Goal: Task Accomplishment & Management: Manage account settings

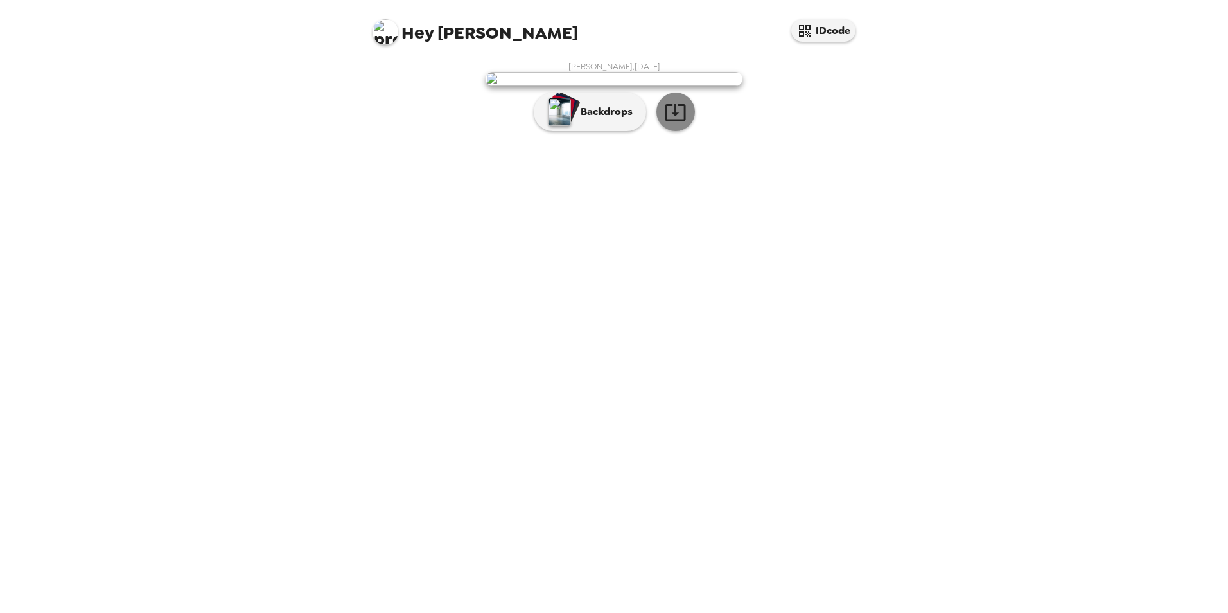
click at [674, 123] on icon "button" at bounding box center [675, 112] width 22 height 22
click at [595, 119] on p "Backdrops" at bounding box center [603, 111] width 58 height 15
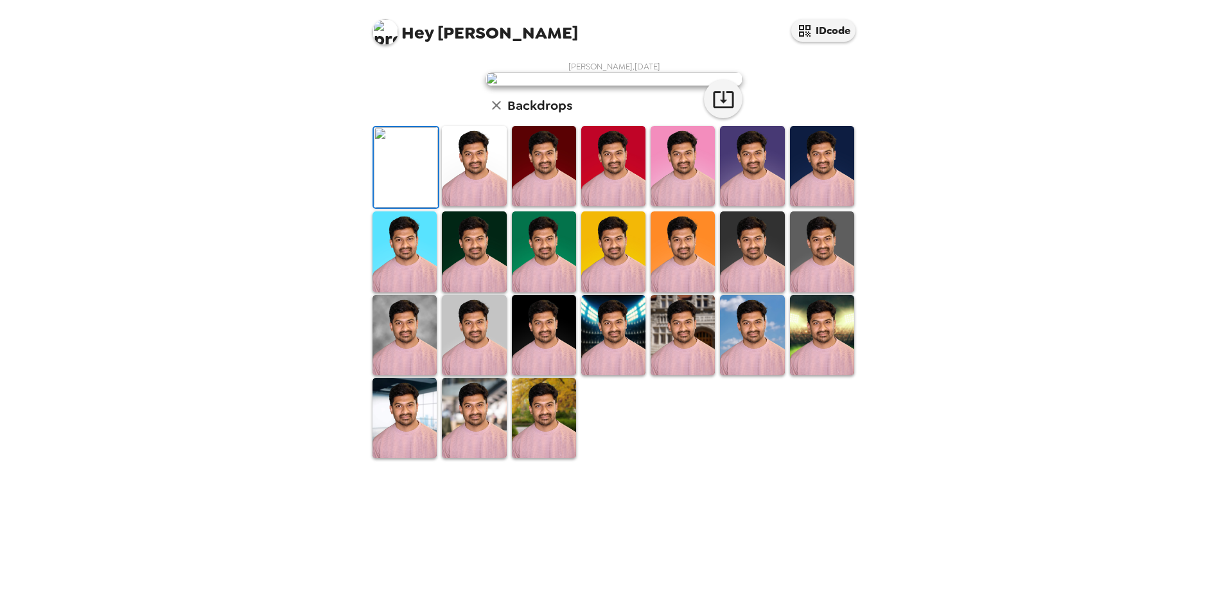
click at [471, 292] on img at bounding box center [474, 251] width 64 height 80
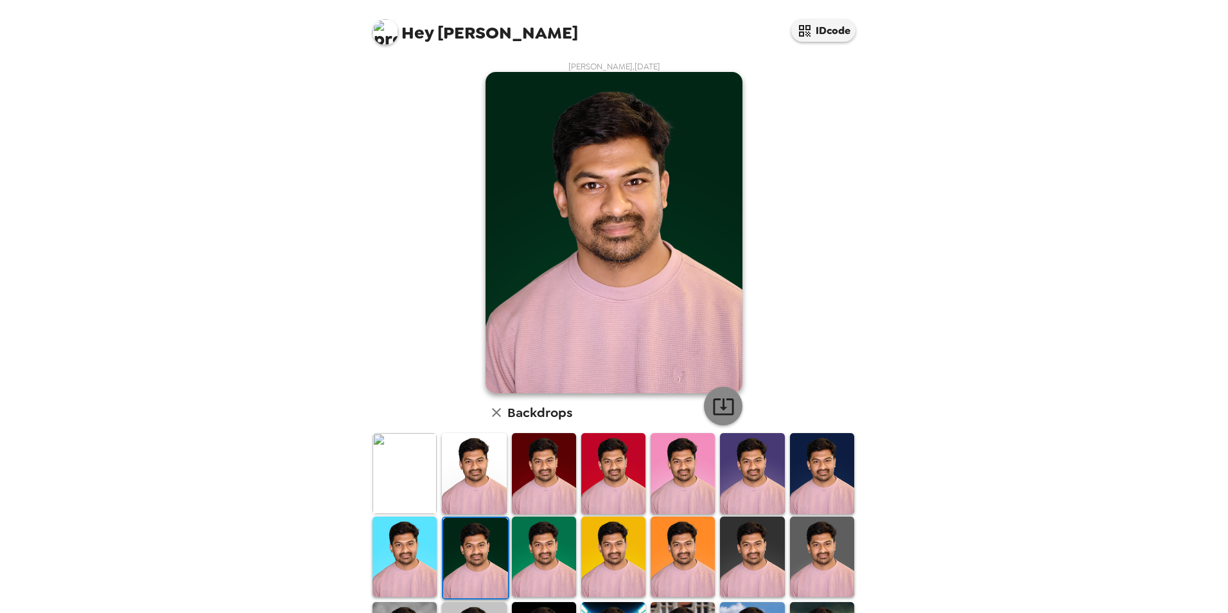
click at [715, 411] on icon "button" at bounding box center [723, 406] width 22 height 22
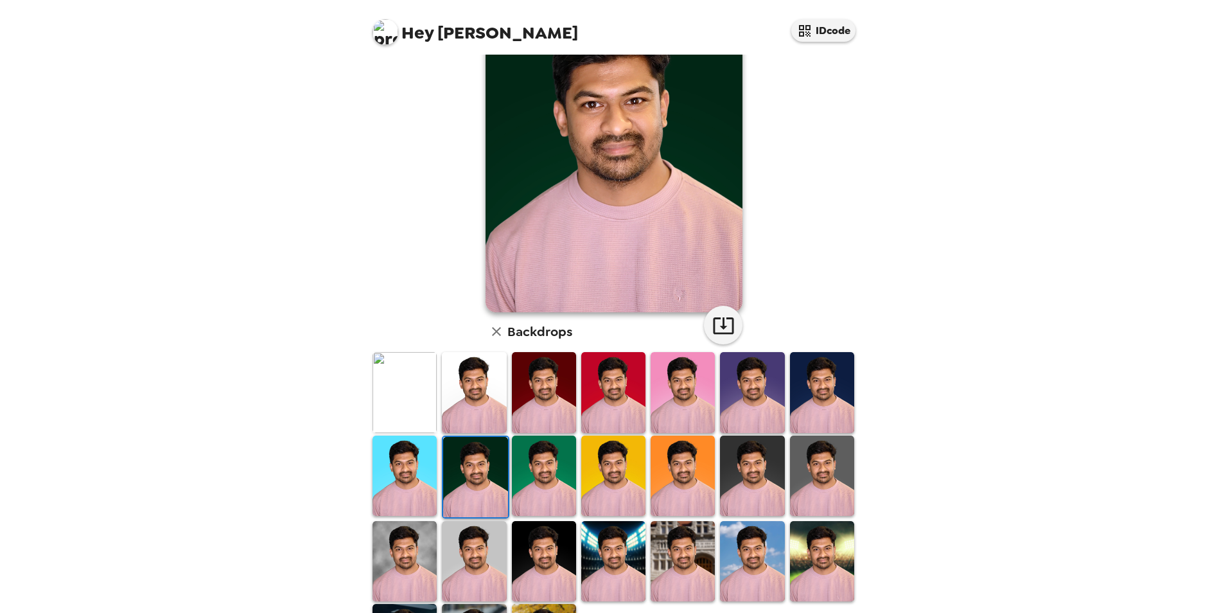
scroll to position [166, 0]
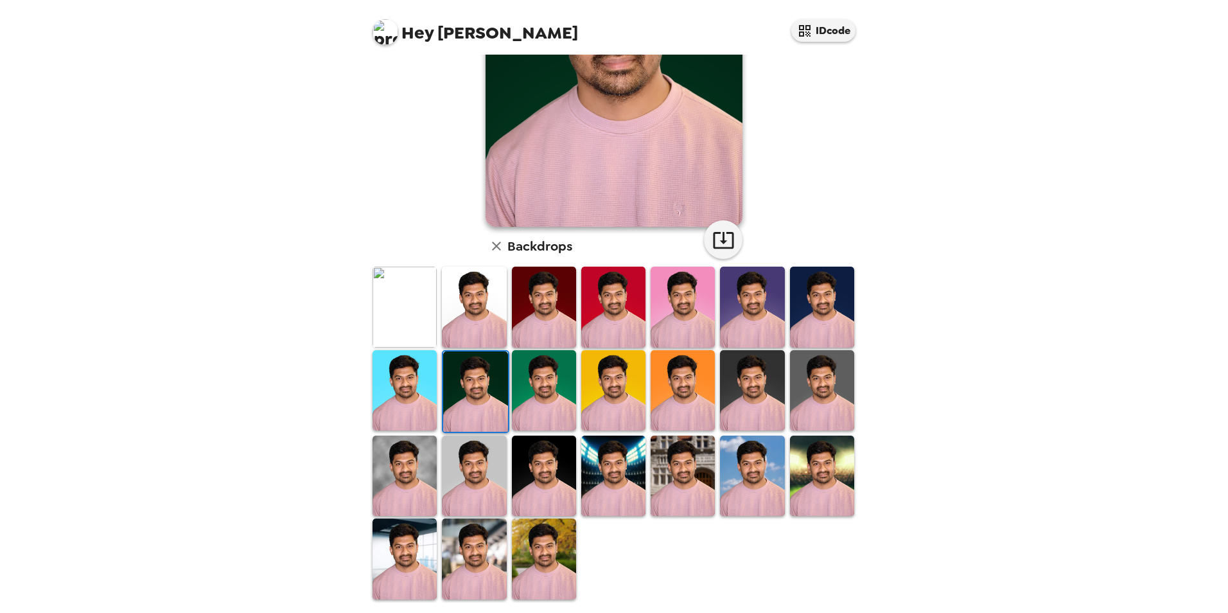
drag, startPoint x: 554, startPoint y: 452, endPoint x: 576, endPoint y: 421, distance: 37.8
click at [554, 452] on img at bounding box center [544, 475] width 64 height 80
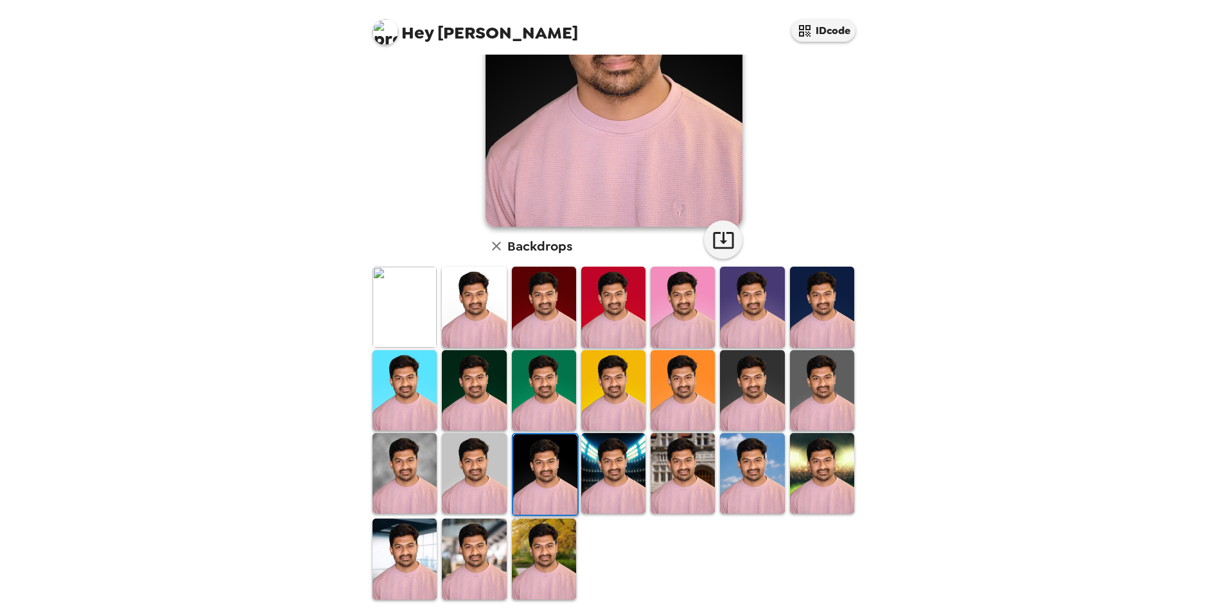
scroll to position [0, 0]
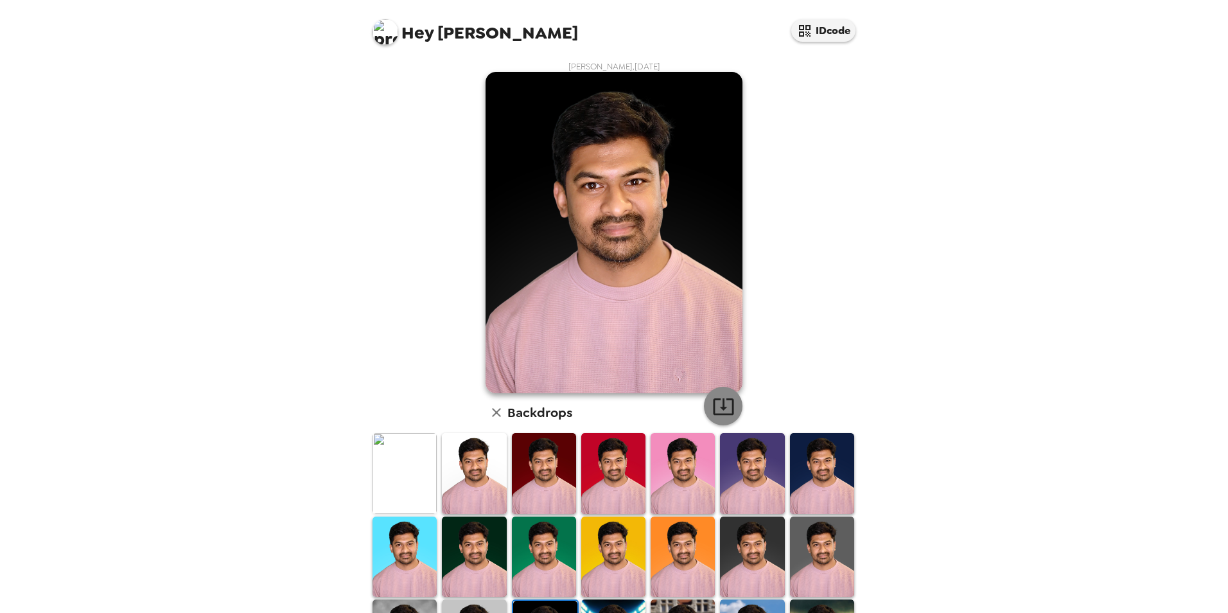
click at [719, 404] on icon "button" at bounding box center [723, 406] width 22 height 22
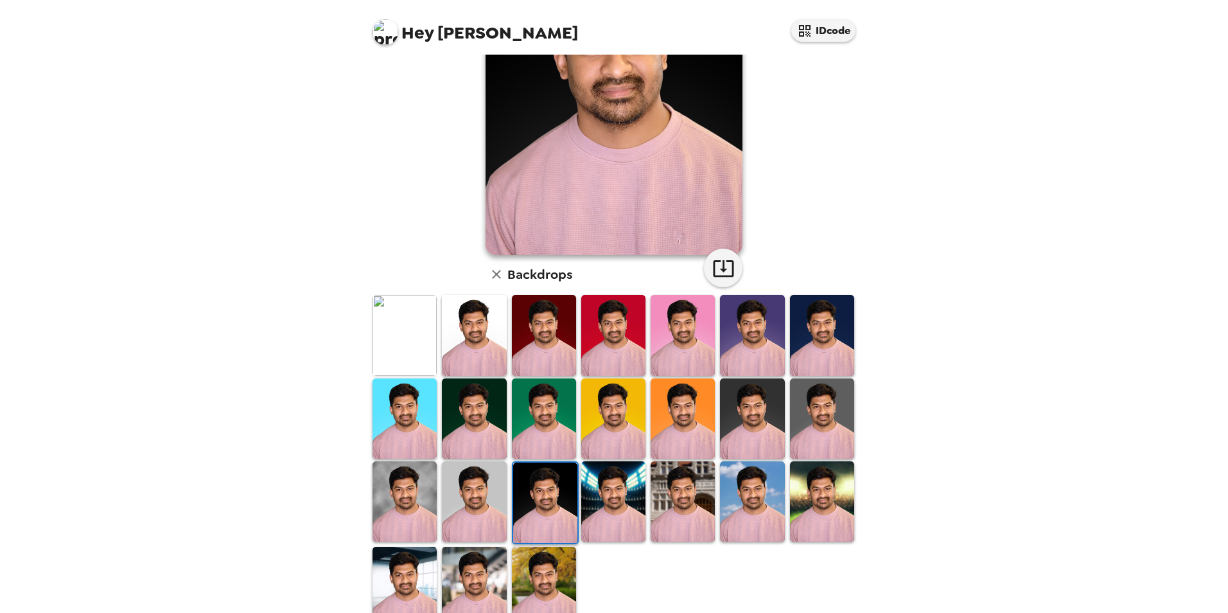
scroll to position [166, 0]
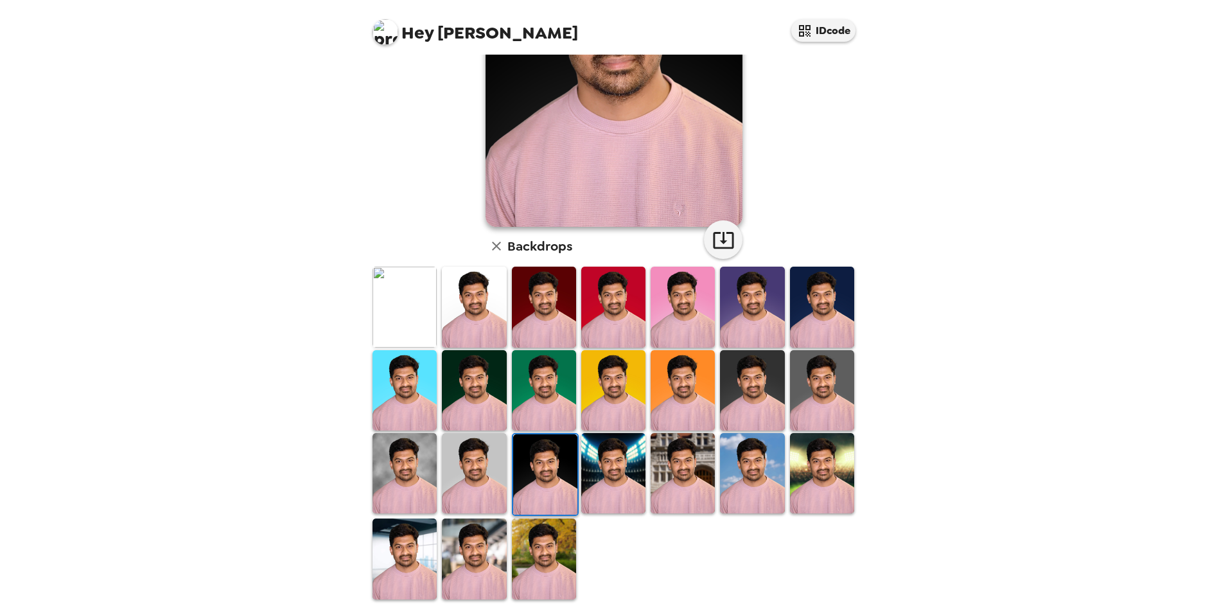
click at [767, 397] on img at bounding box center [752, 390] width 64 height 80
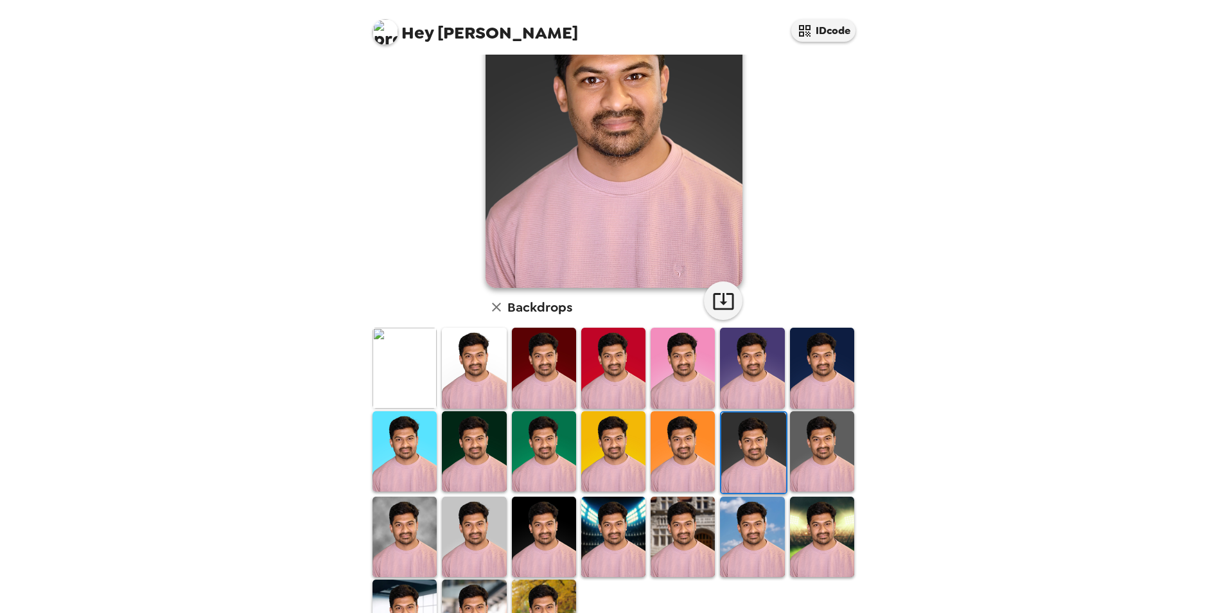
scroll to position [0, 0]
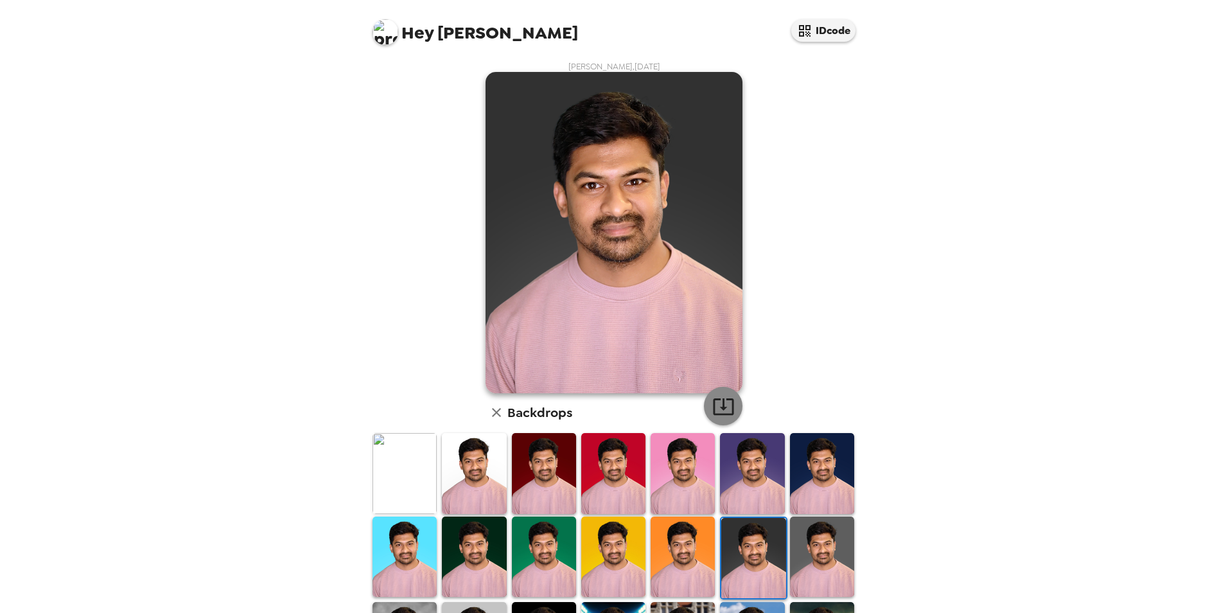
click at [728, 403] on icon "button" at bounding box center [723, 406] width 21 height 17
click at [383, 36] on img at bounding box center [385, 32] width 26 height 26
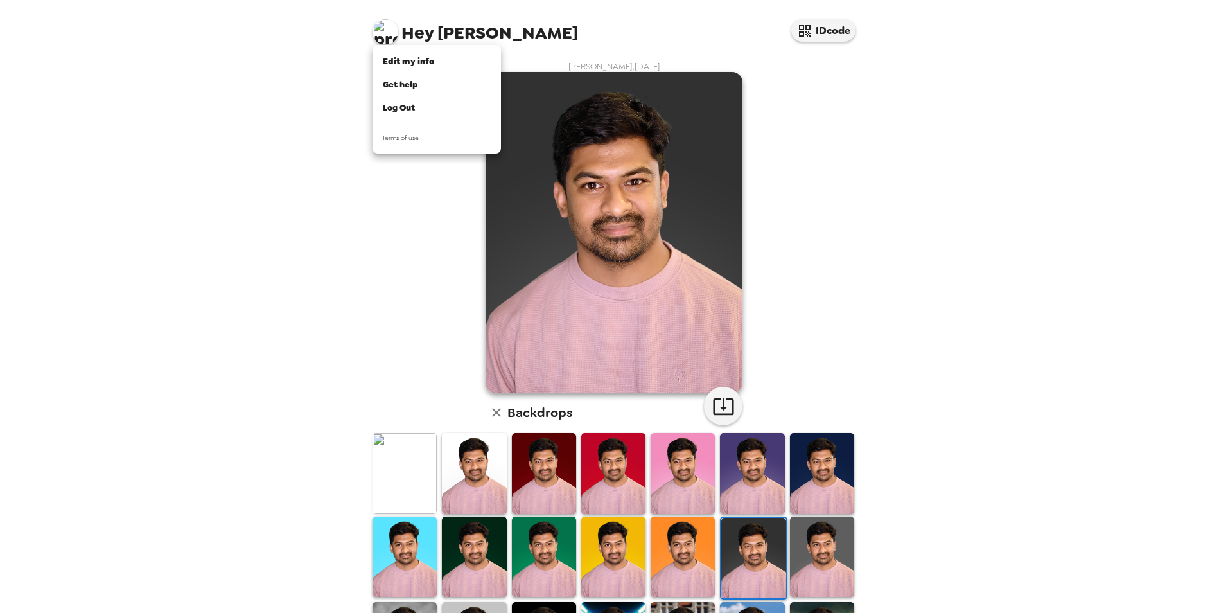
click at [1021, 297] on div at bounding box center [614, 306] width 1228 height 613
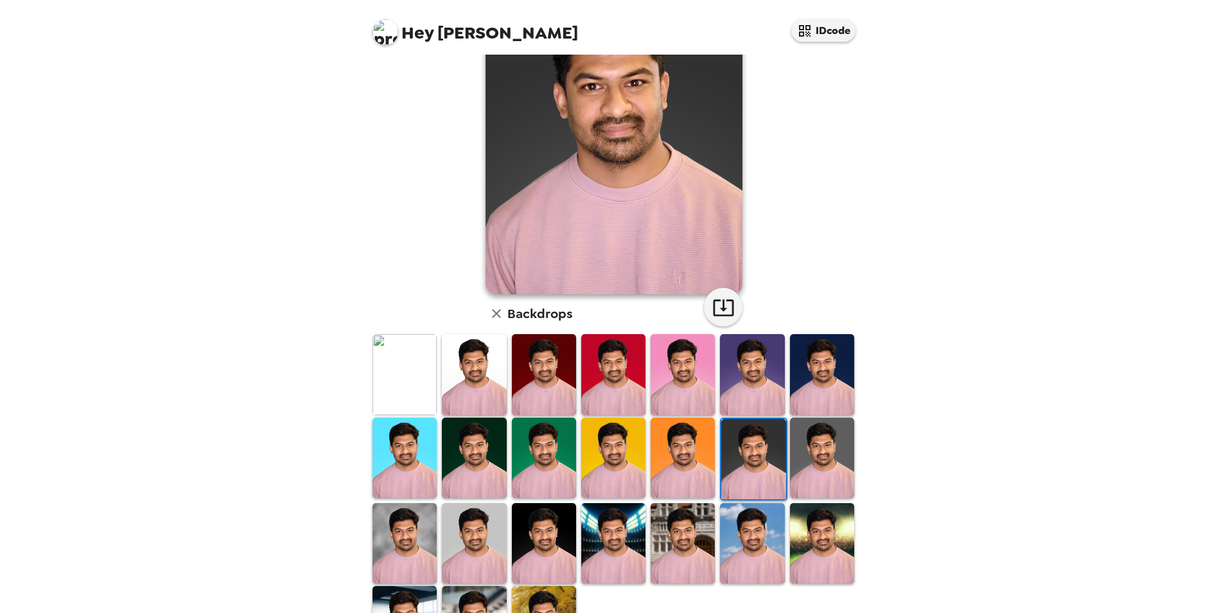
scroll to position [166, 0]
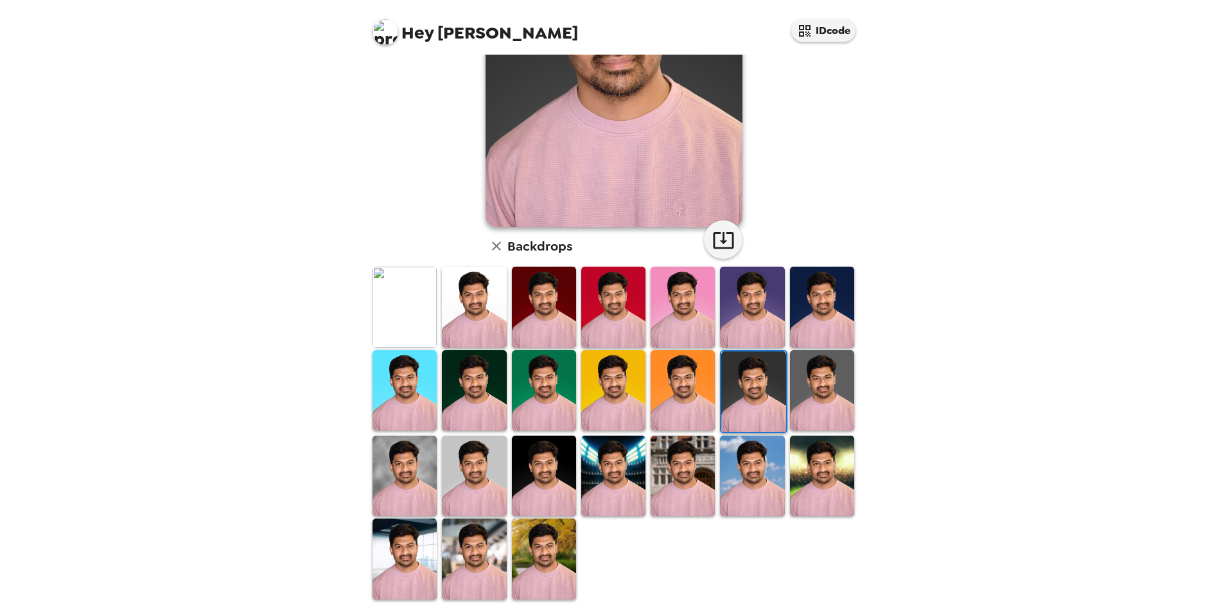
click at [409, 543] on img at bounding box center [404, 558] width 64 height 80
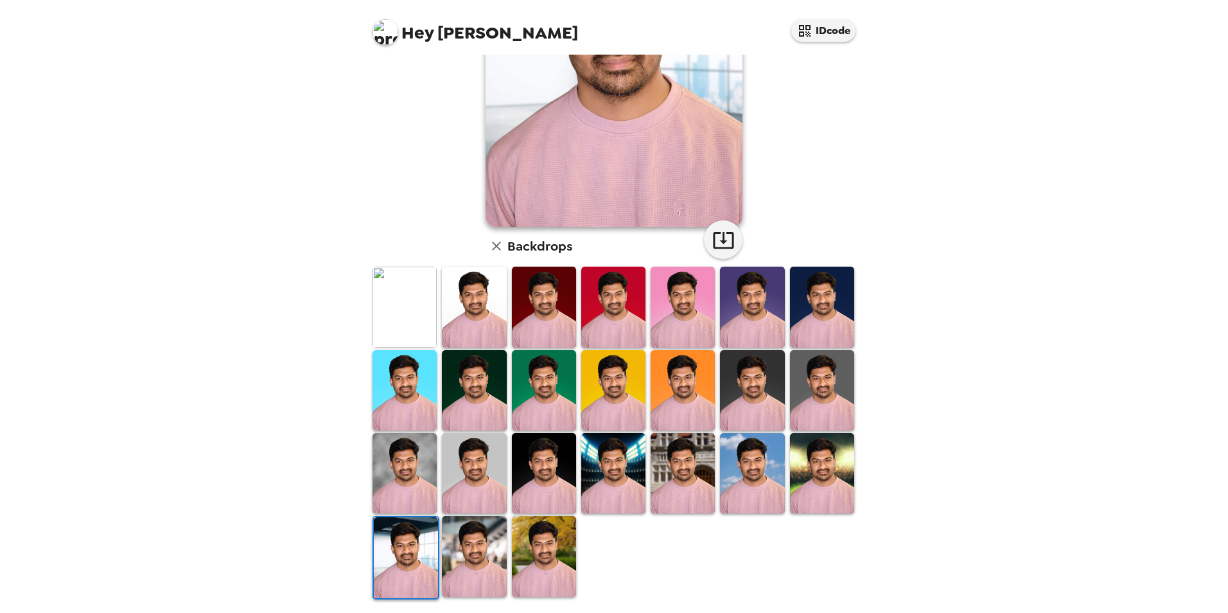
drag, startPoint x: 523, startPoint y: 547, endPoint x: 571, endPoint y: 530, distance: 50.4
click at [523, 546] on img at bounding box center [544, 556] width 64 height 80
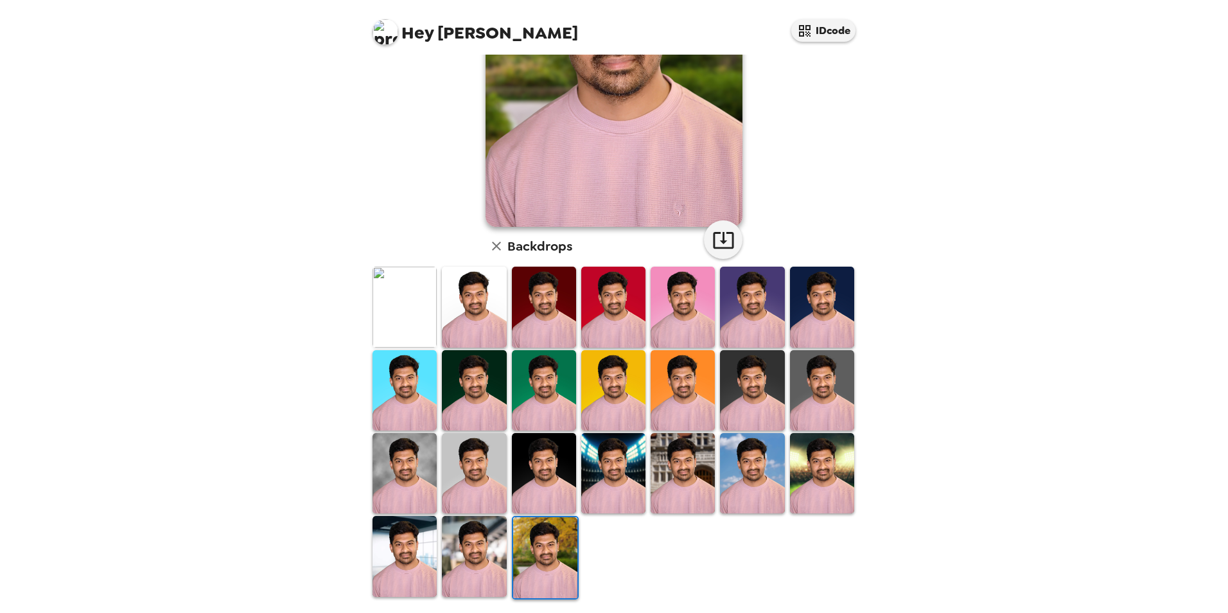
click at [824, 460] on img at bounding box center [822, 473] width 64 height 80
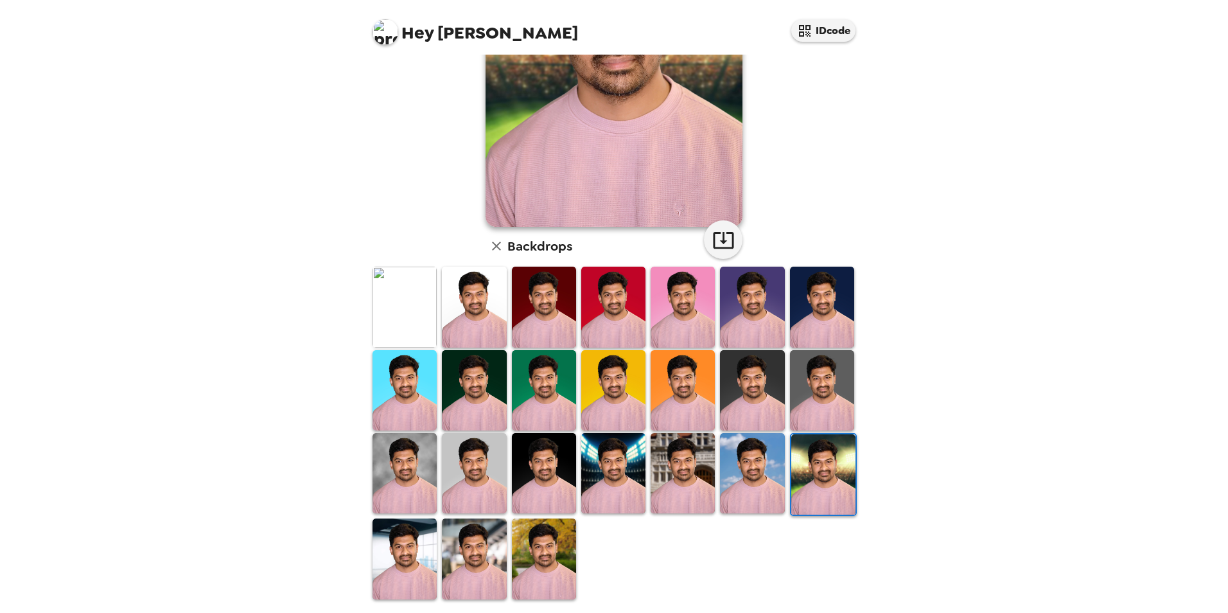
click at [758, 466] on img at bounding box center [752, 473] width 64 height 80
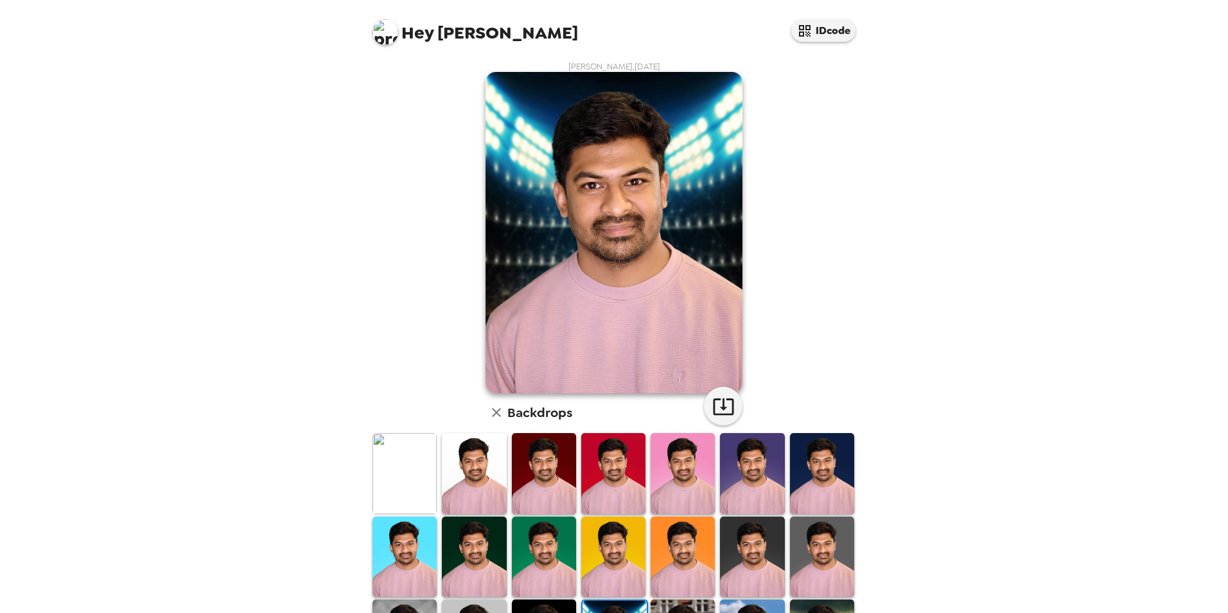
scroll to position [166, 0]
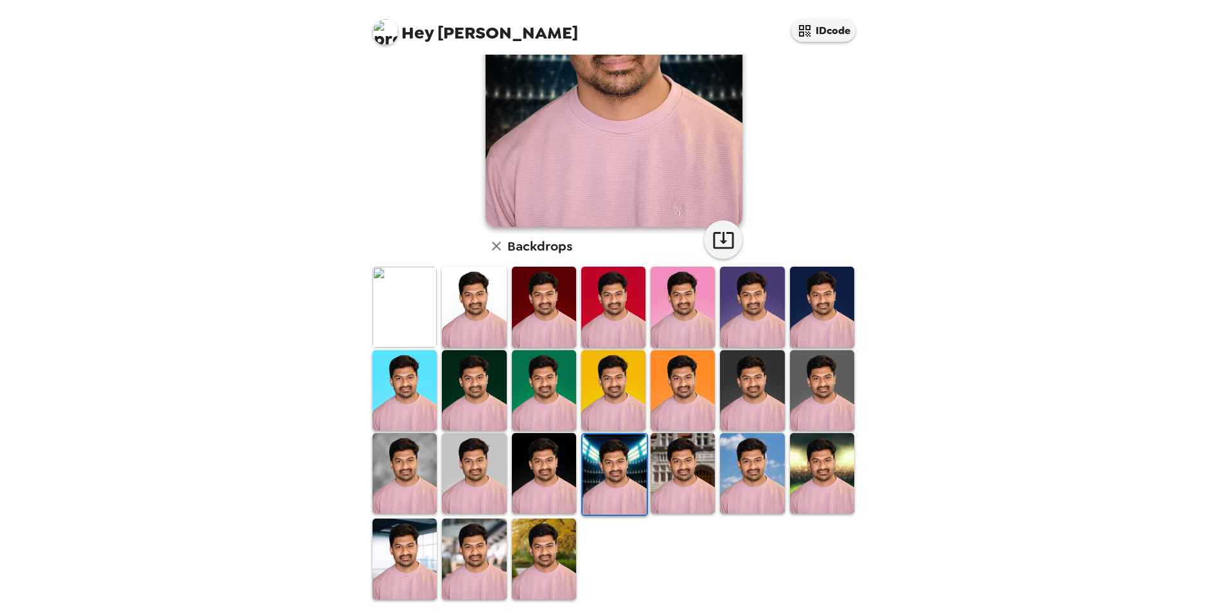
click at [539, 458] on img at bounding box center [544, 473] width 64 height 80
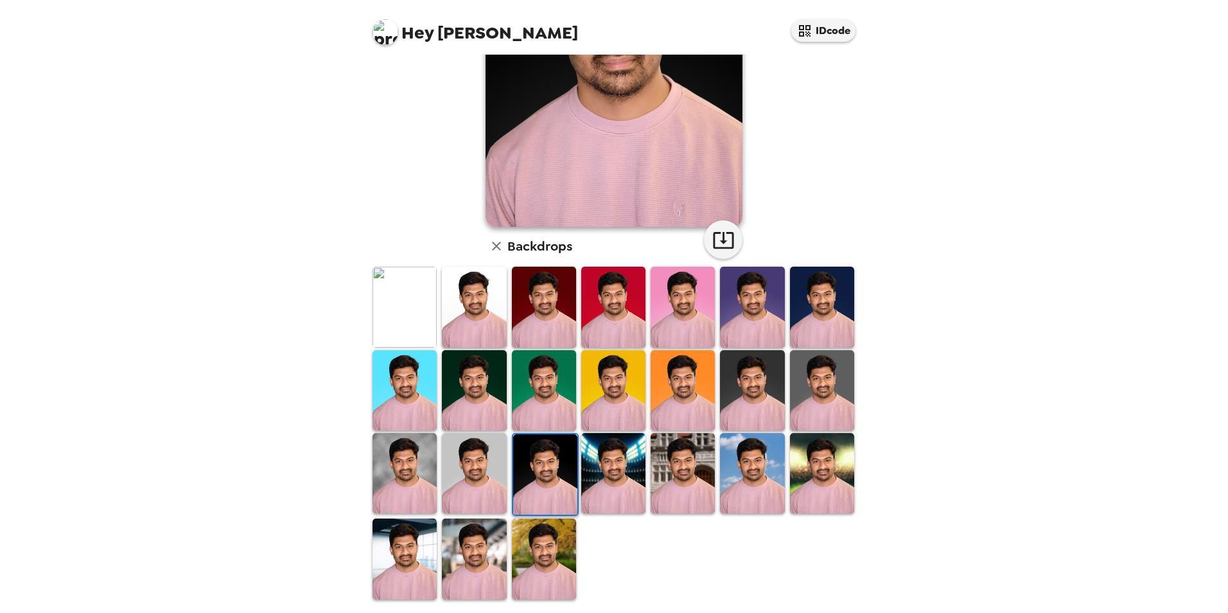
click at [493, 451] on img at bounding box center [474, 473] width 64 height 80
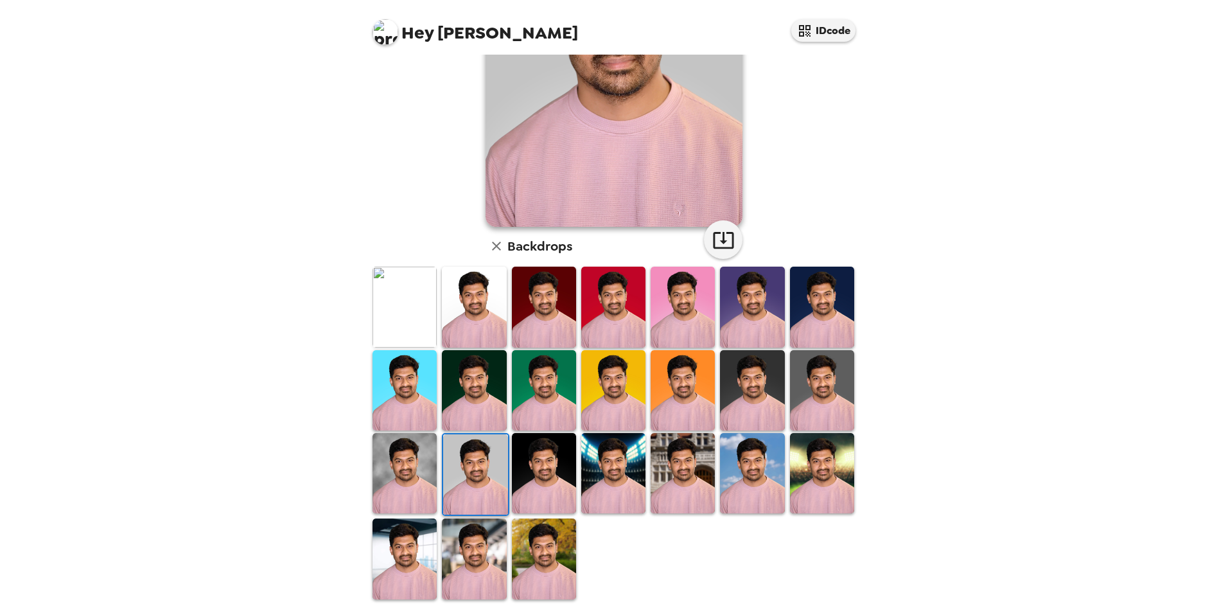
click at [394, 457] on img at bounding box center [404, 473] width 64 height 80
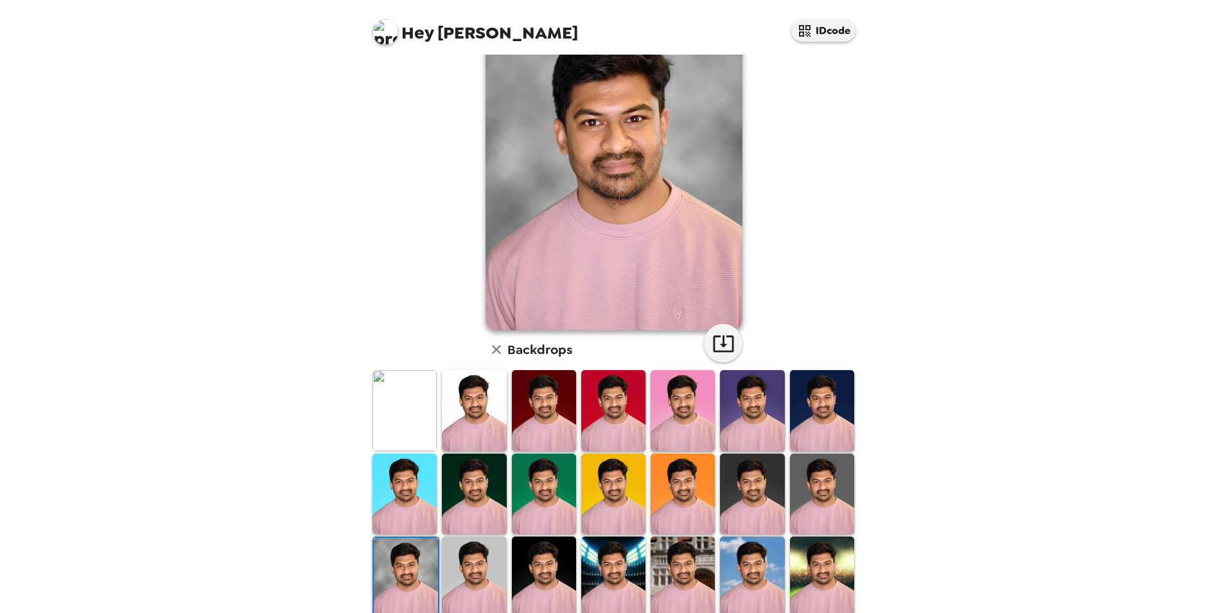
scroll to position [0, 0]
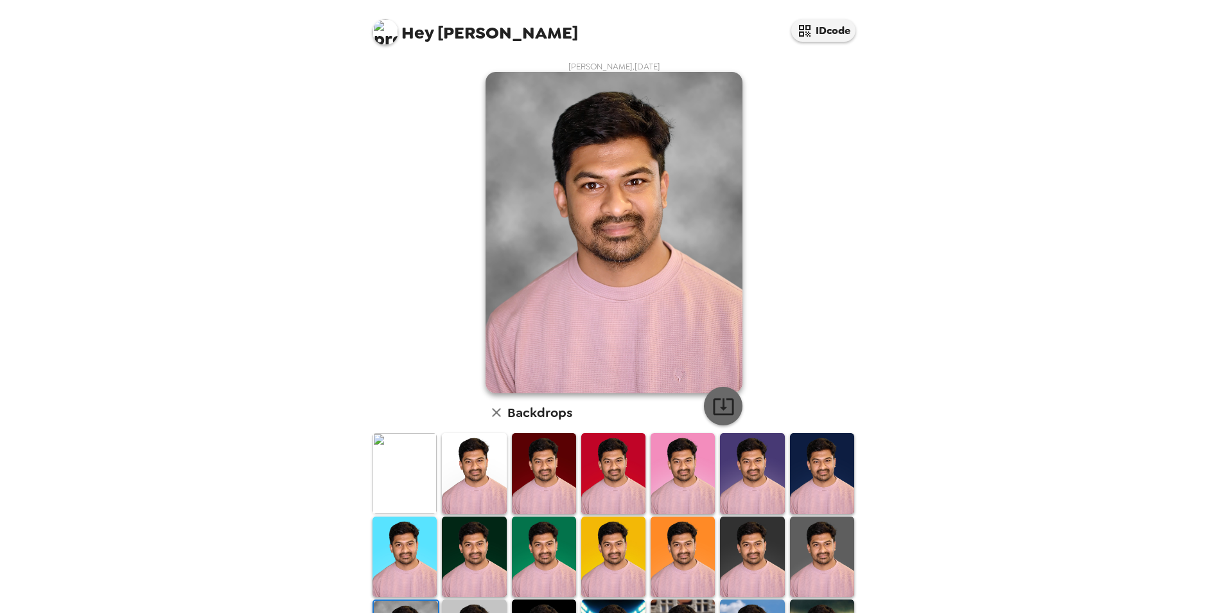
click at [719, 408] on icon "button" at bounding box center [723, 406] width 21 height 17
click at [752, 545] on img at bounding box center [752, 556] width 64 height 80
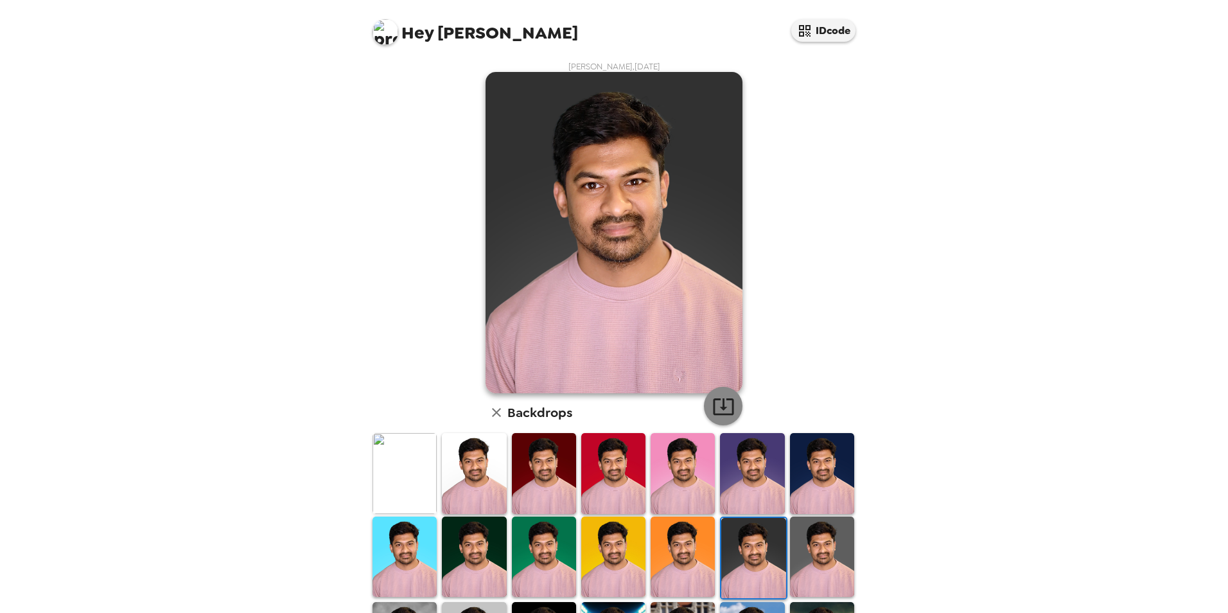
click at [713, 406] on icon "button" at bounding box center [723, 406] width 21 height 17
click at [561, 555] on img at bounding box center [544, 556] width 64 height 80
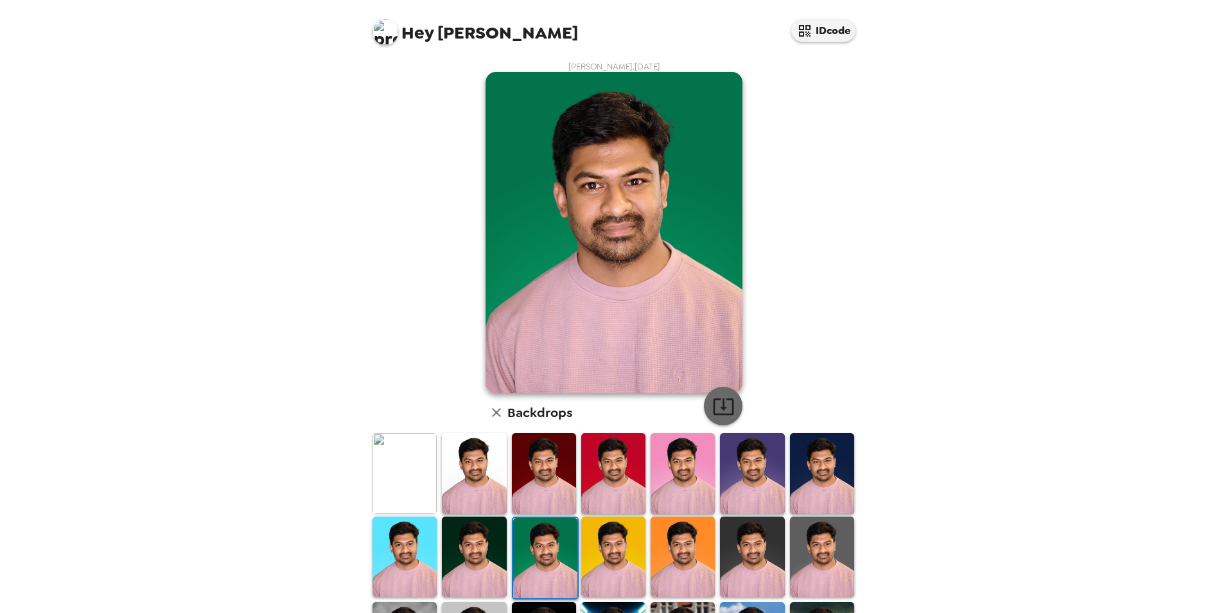
click at [726, 401] on icon "button" at bounding box center [723, 406] width 22 height 22
